Goal: Find specific page/section: Find specific page/section

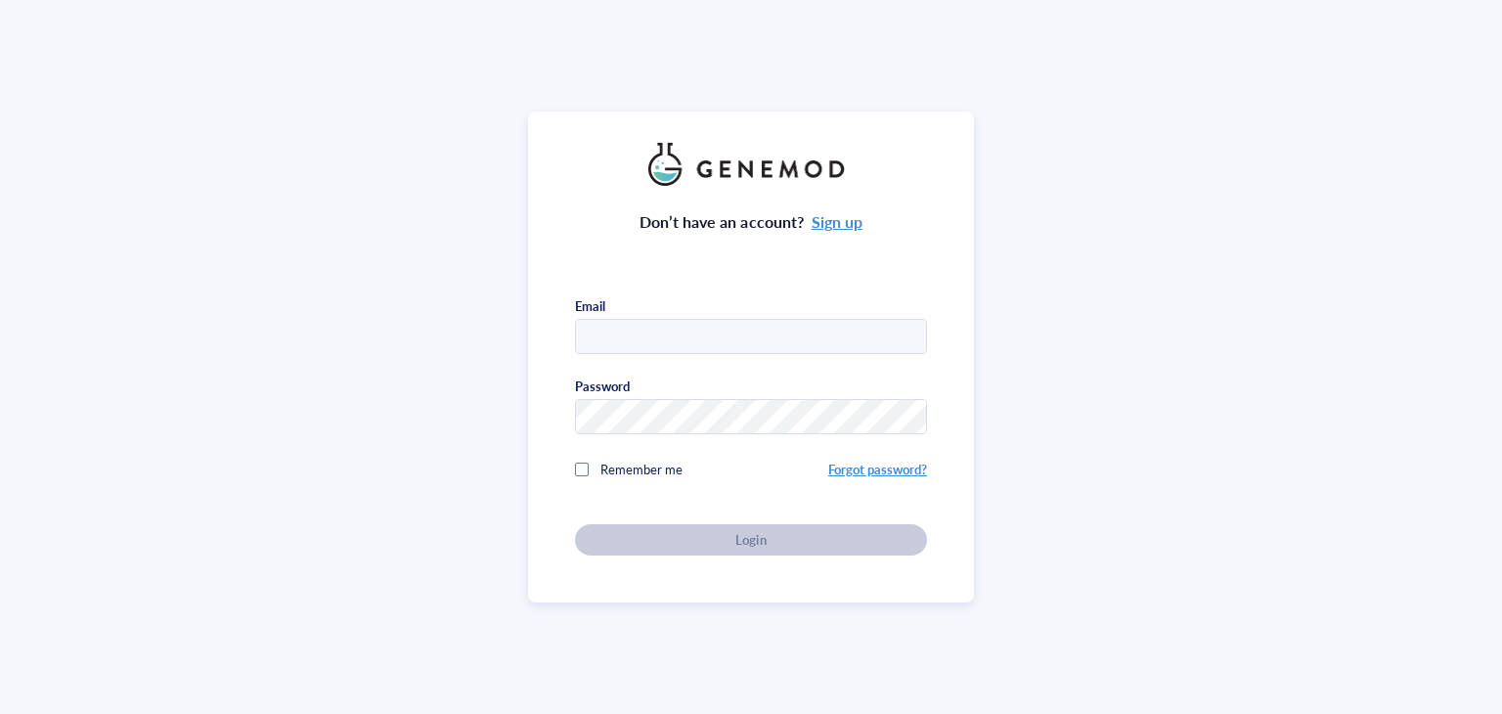
type input "[EMAIL_ADDRESS][DOMAIN_NAME]"
click at [743, 538] on div "Don’t have an account? Sign up Email [EMAIL_ADDRESS][DOMAIN_NAME] Password Reme…" at bounding box center [751, 371] width 352 height 370
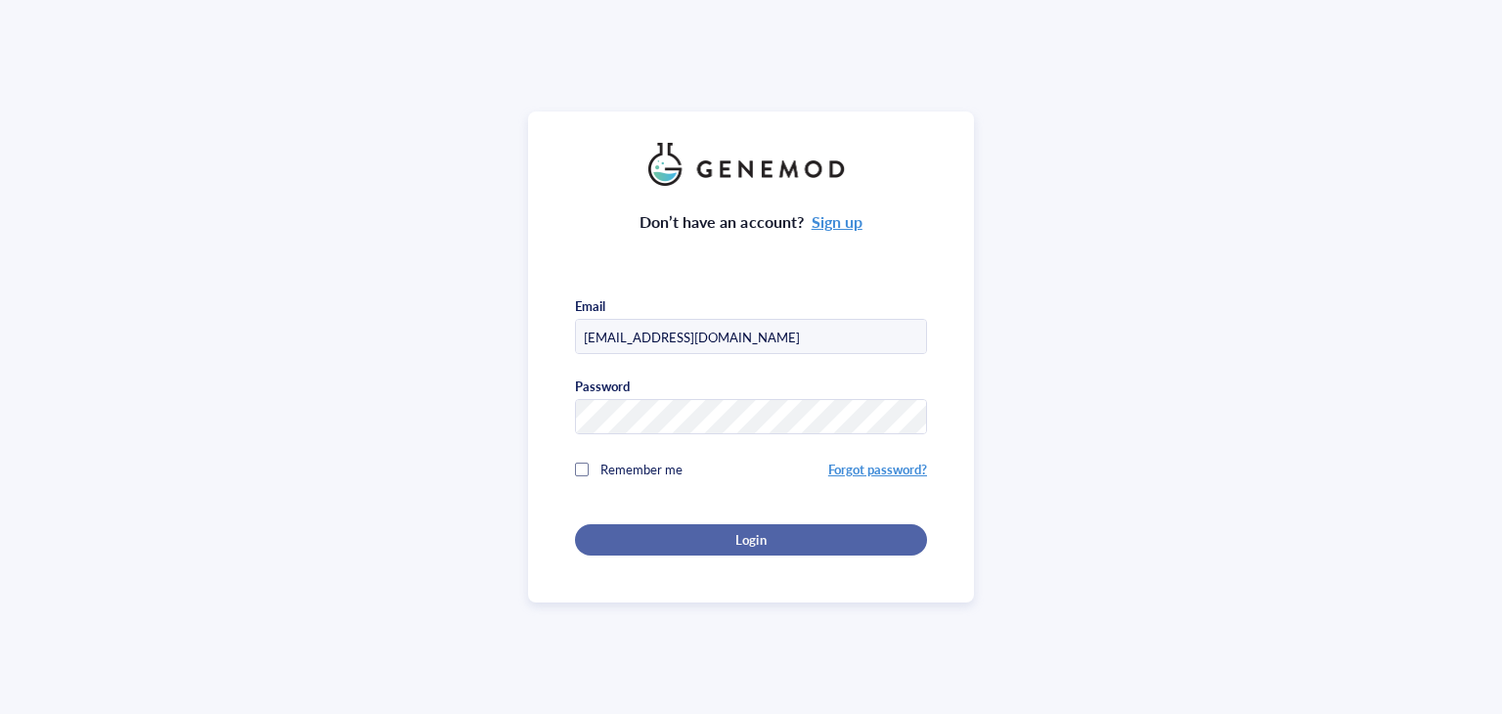
click at [743, 538] on span "Login" at bounding box center [750, 540] width 30 height 18
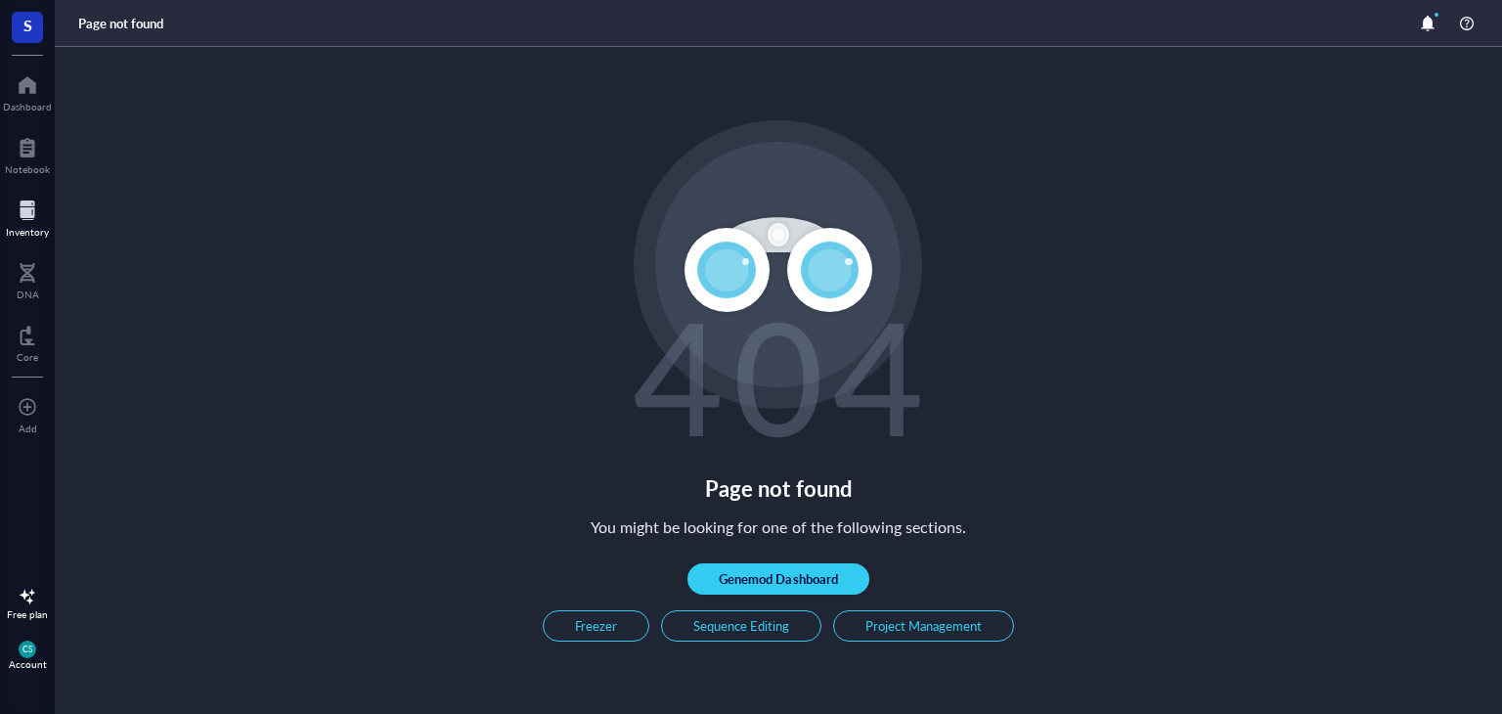
click at [27, 216] on div at bounding box center [27, 210] width 43 height 31
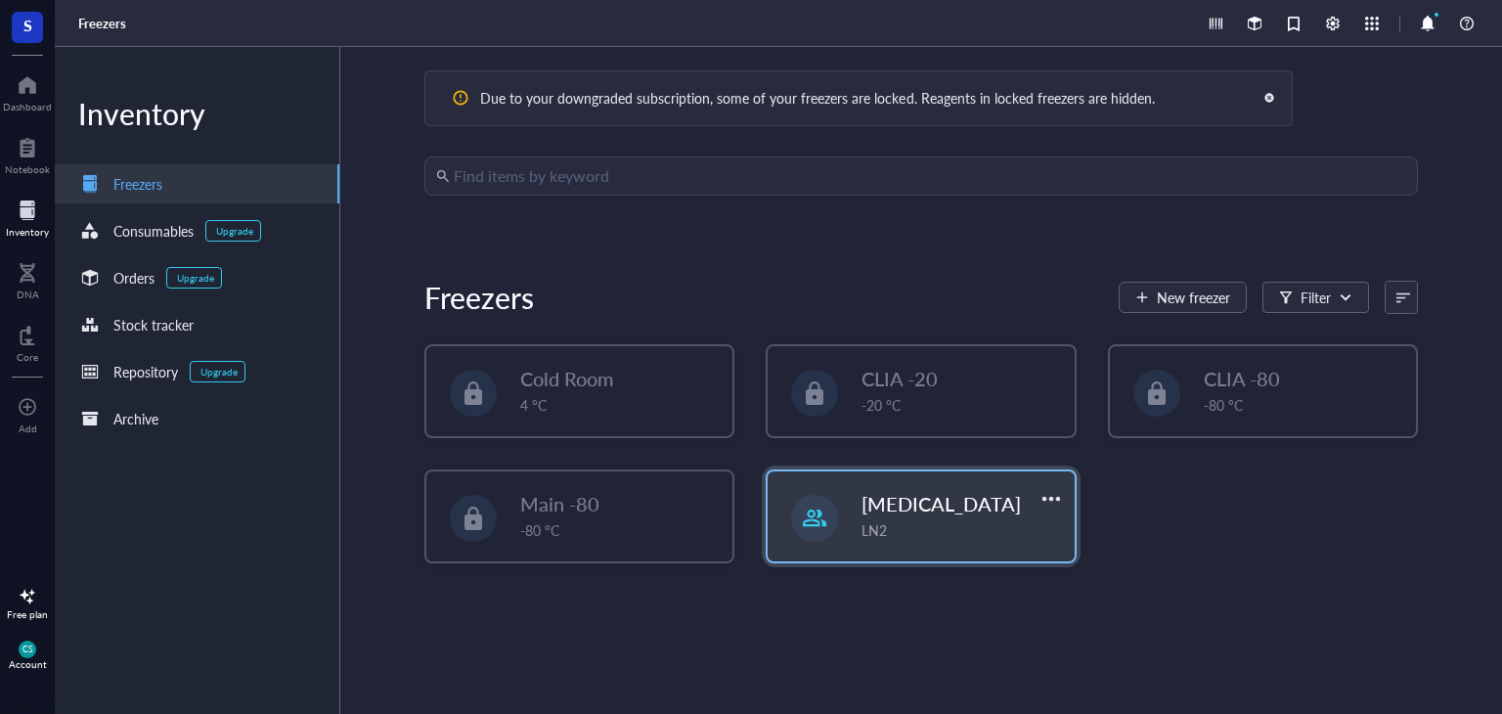
click at [927, 498] on span "Liquid Nitrogen" at bounding box center [940, 503] width 159 height 27
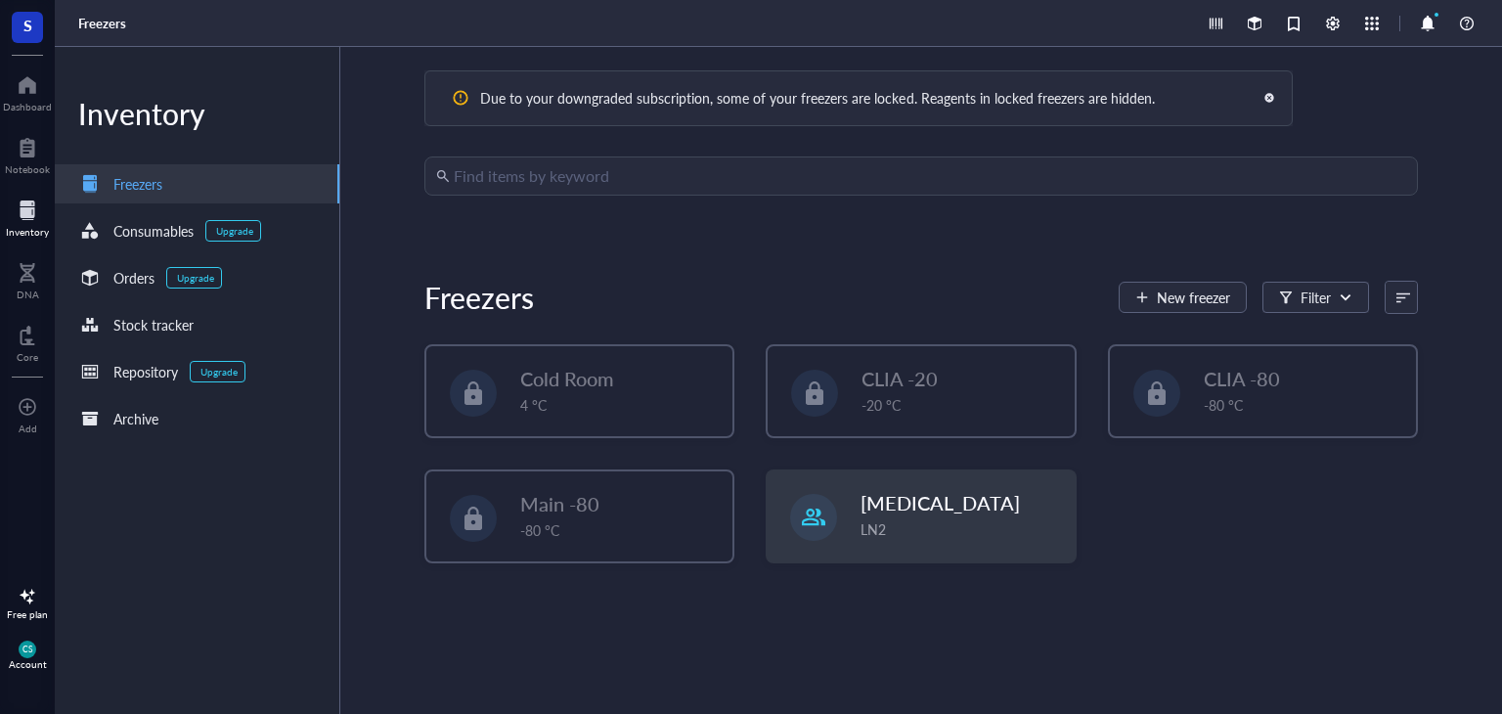
click at [512, 177] on input "search" at bounding box center [930, 175] width 952 height 37
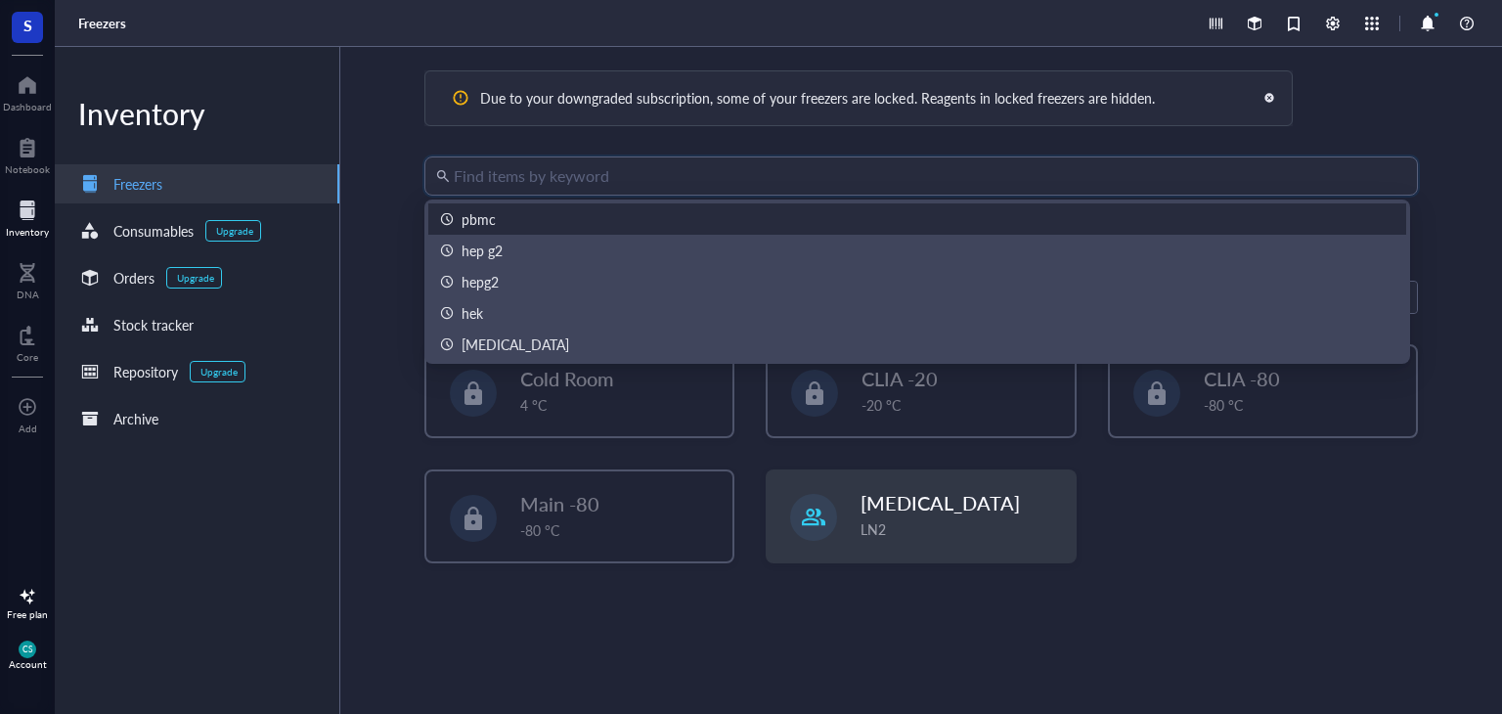
click at [477, 222] on div "pbmc" at bounding box center [479, 219] width 34 height 22
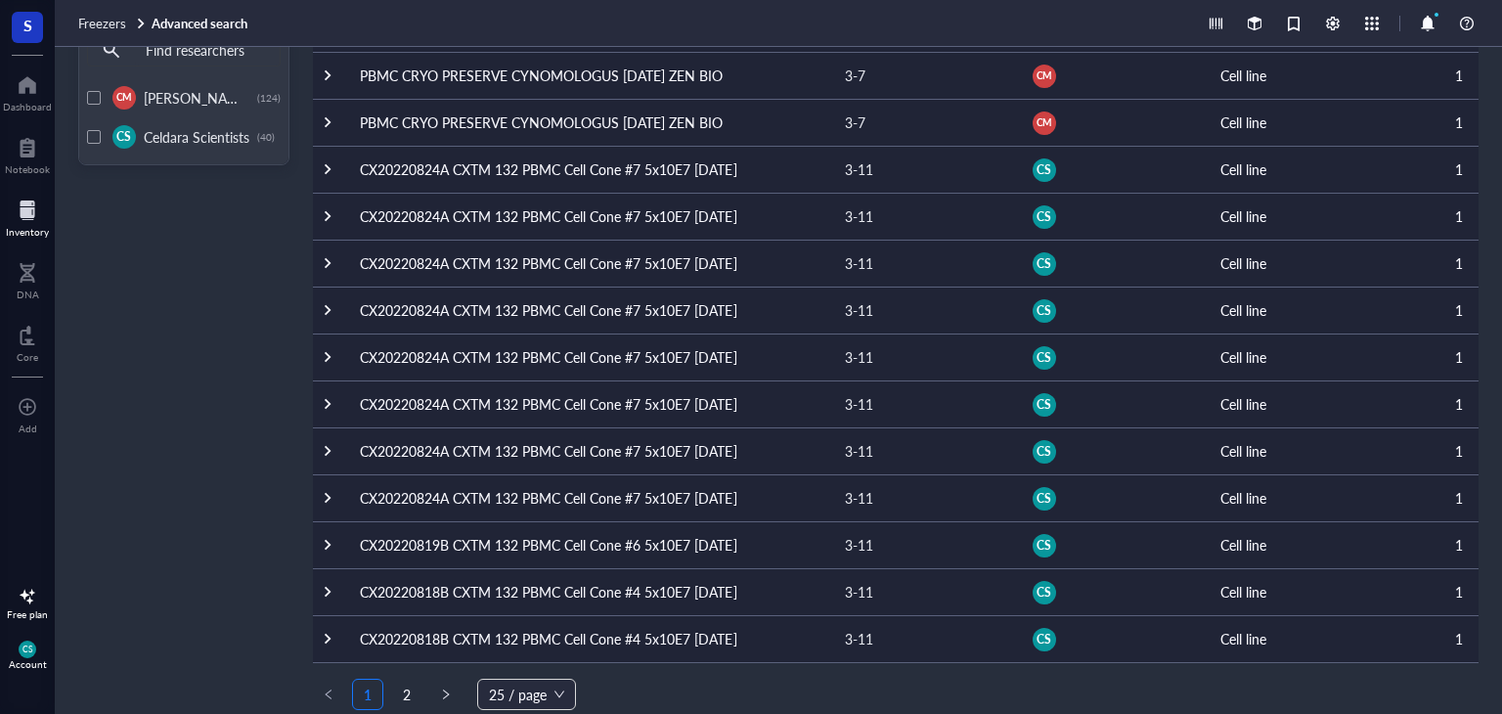
scroll to position [692, 0]
click at [548, 161] on td "CX20220824A CXTM 132 PBMC Cell Cone #7 5x10E7 08/25/22" at bounding box center [586, 169] width 485 height 47
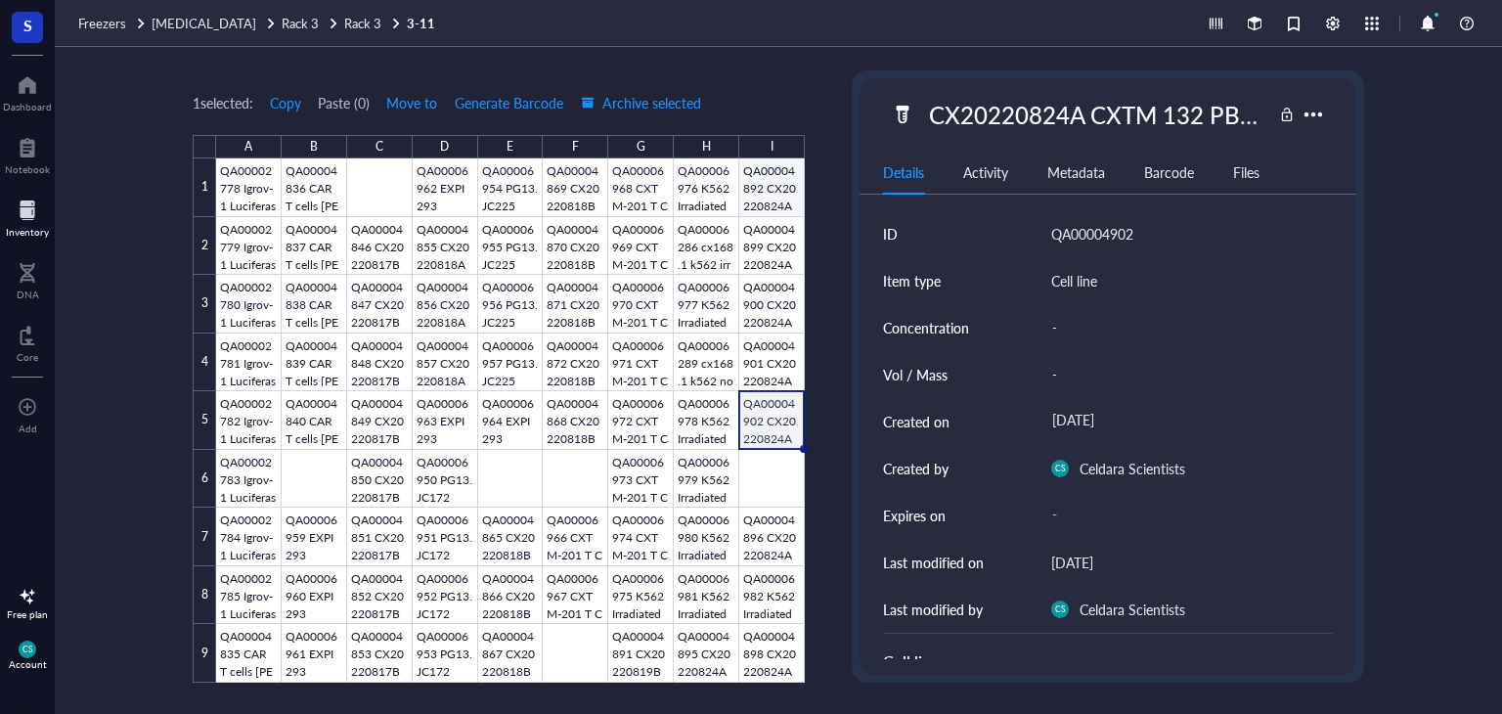
click at [783, 187] on div at bounding box center [510, 420] width 589 height 524
click at [766, 247] on div at bounding box center [510, 420] width 589 height 524
